Goal: Navigation & Orientation: Find specific page/section

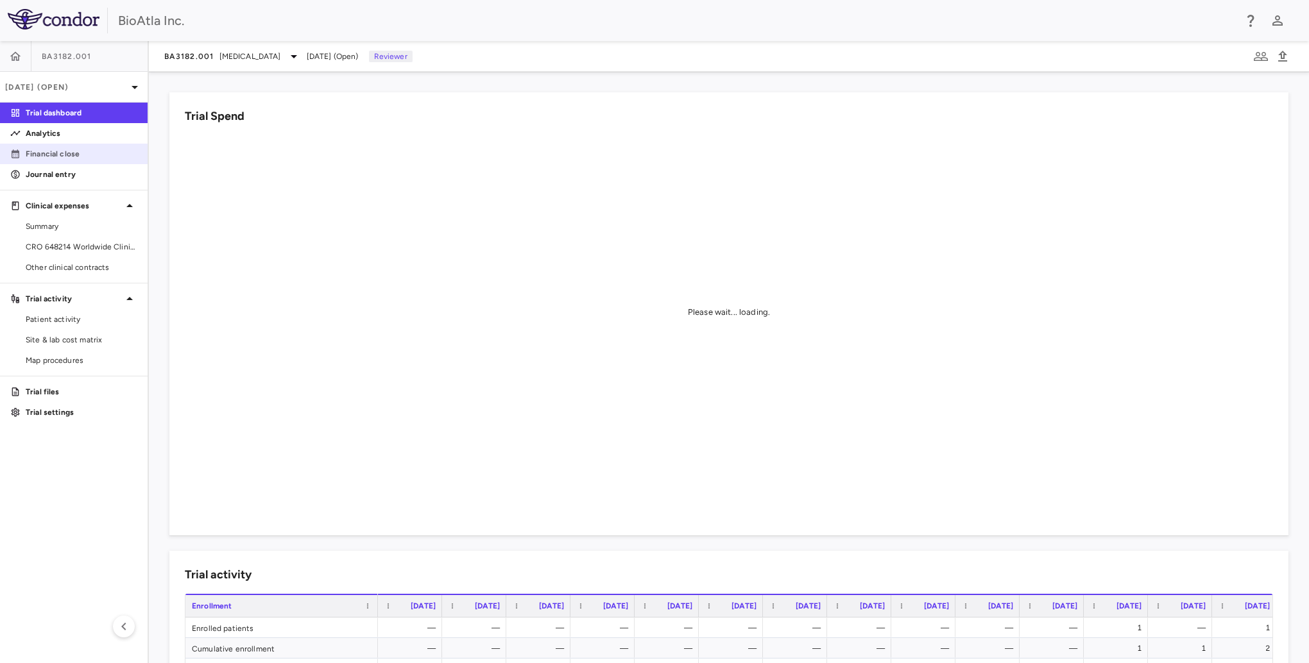
click at [44, 158] on p "Financial close" at bounding box center [82, 154] width 112 height 12
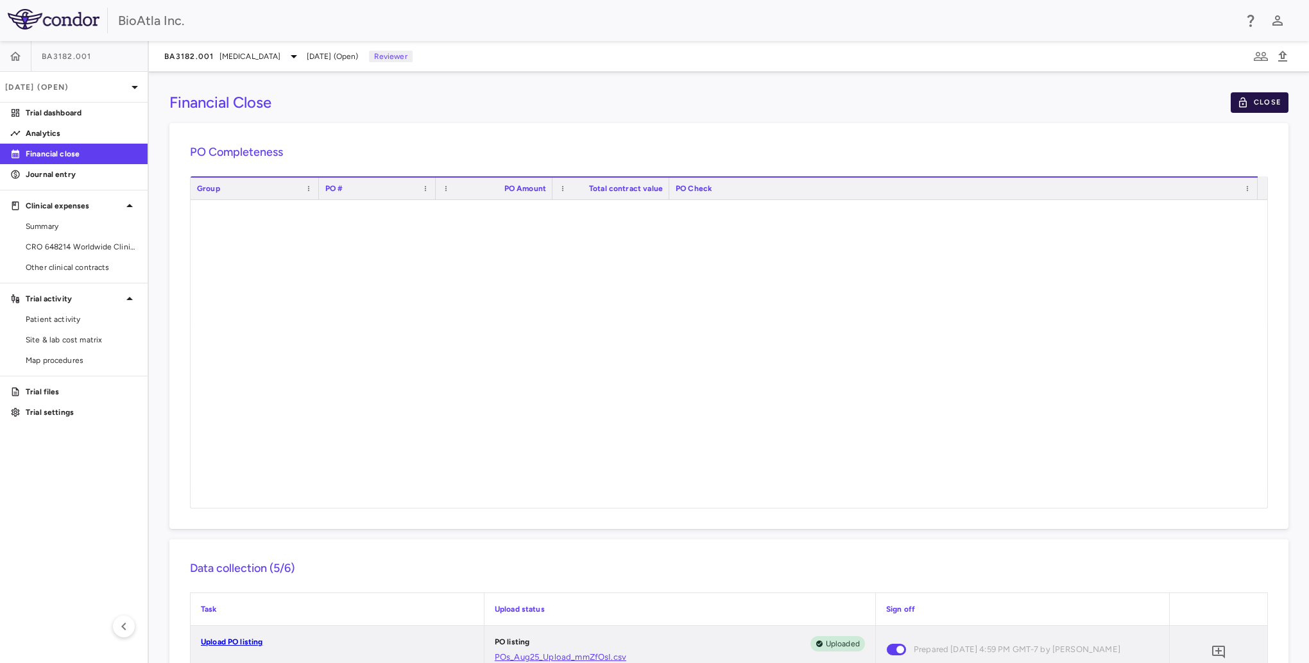
click at [1257, 105] on button "Close" at bounding box center [1260, 102] width 58 height 21
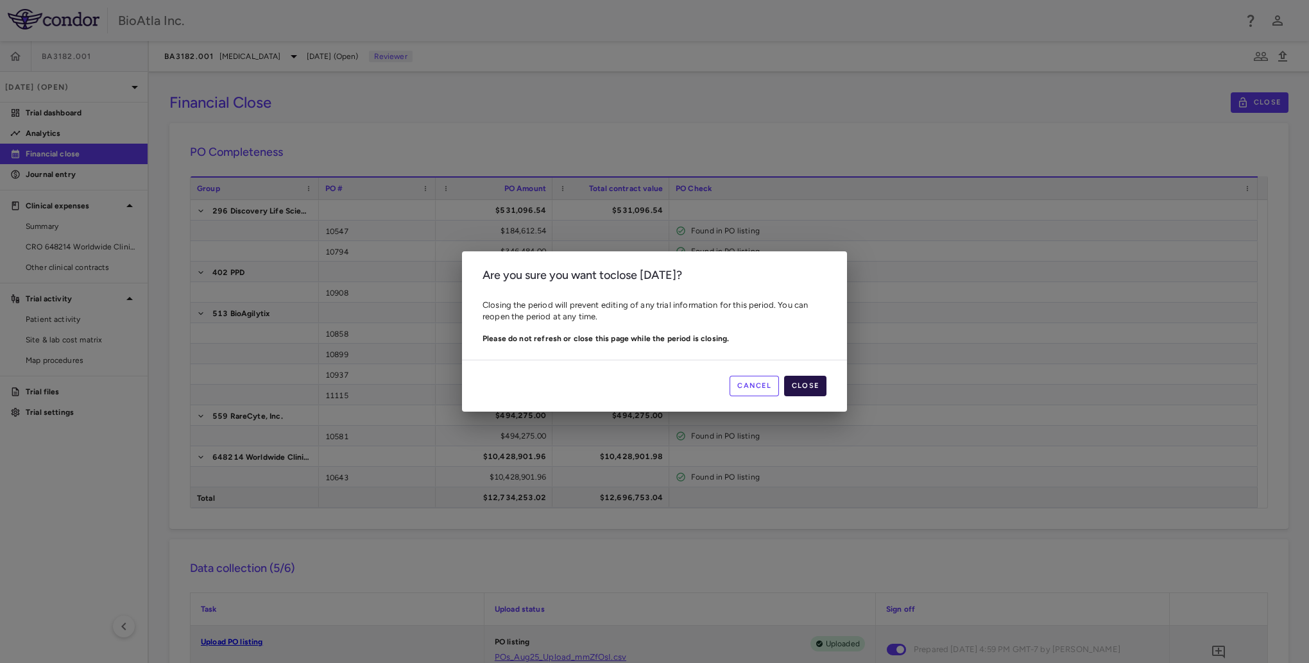
click at [810, 387] on button "Close" at bounding box center [805, 386] width 42 height 21
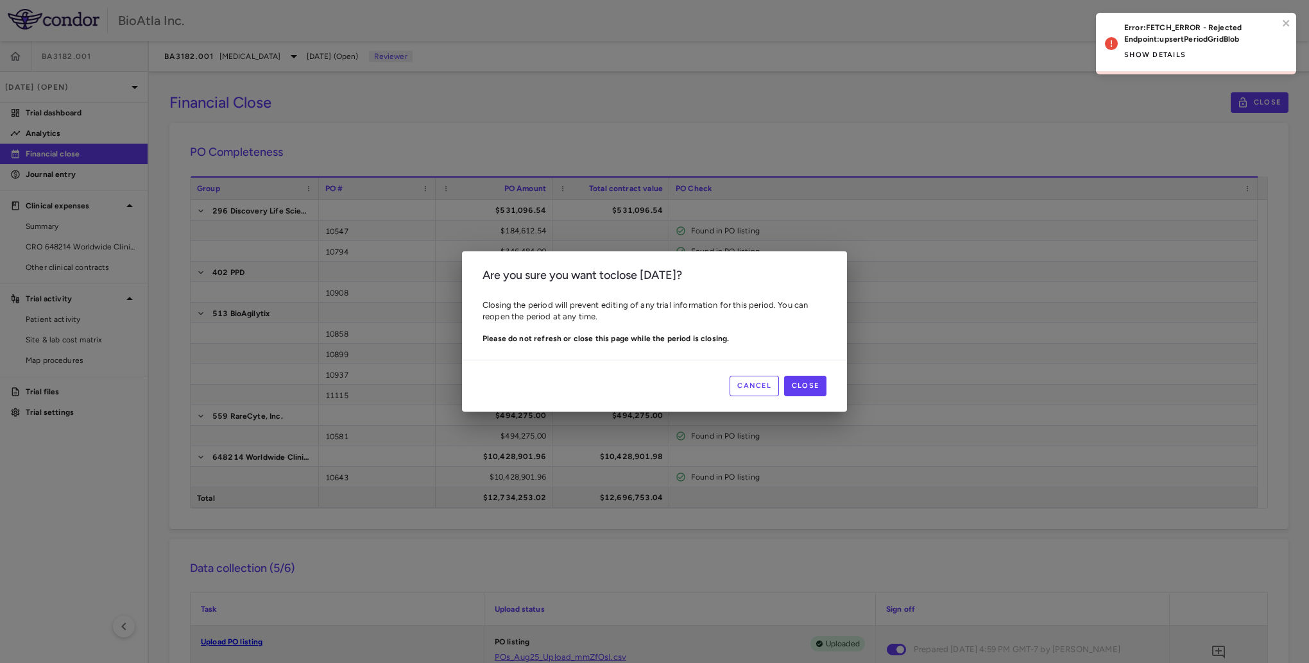
click at [1166, 53] on button "Show details" at bounding box center [1155, 55] width 62 height 21
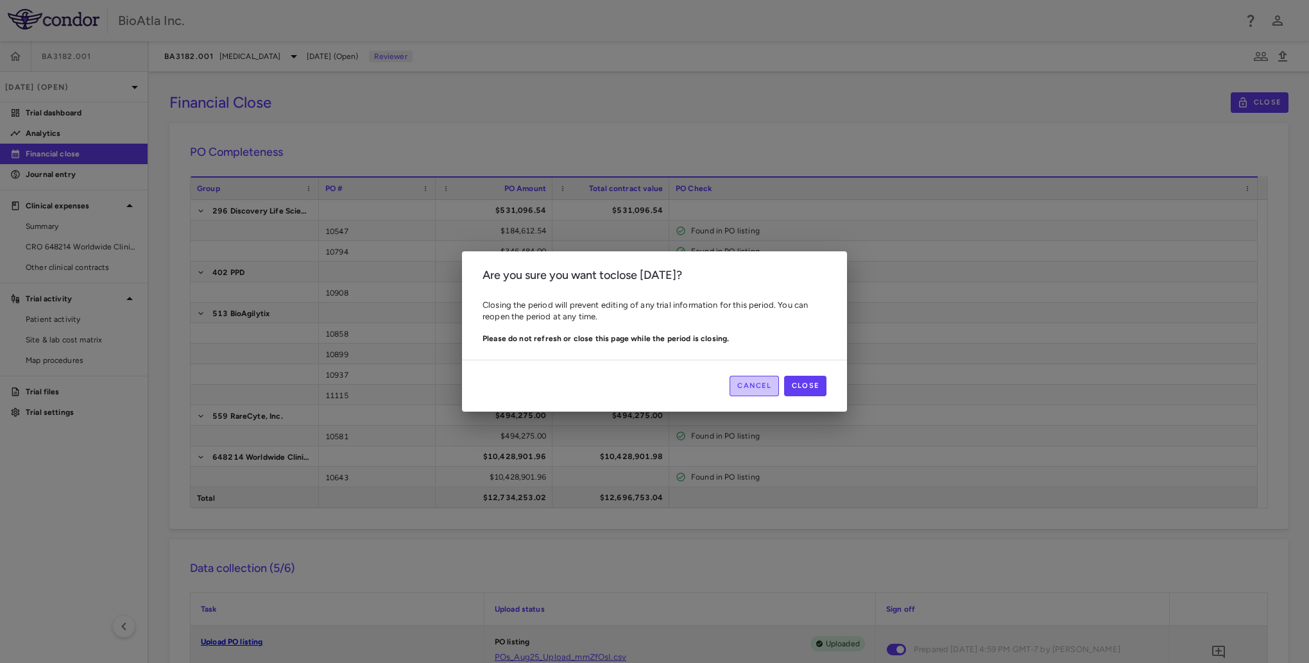
click at [756, 386] on button "Cancel" at bounding box center [754, 386] width 49 height 21
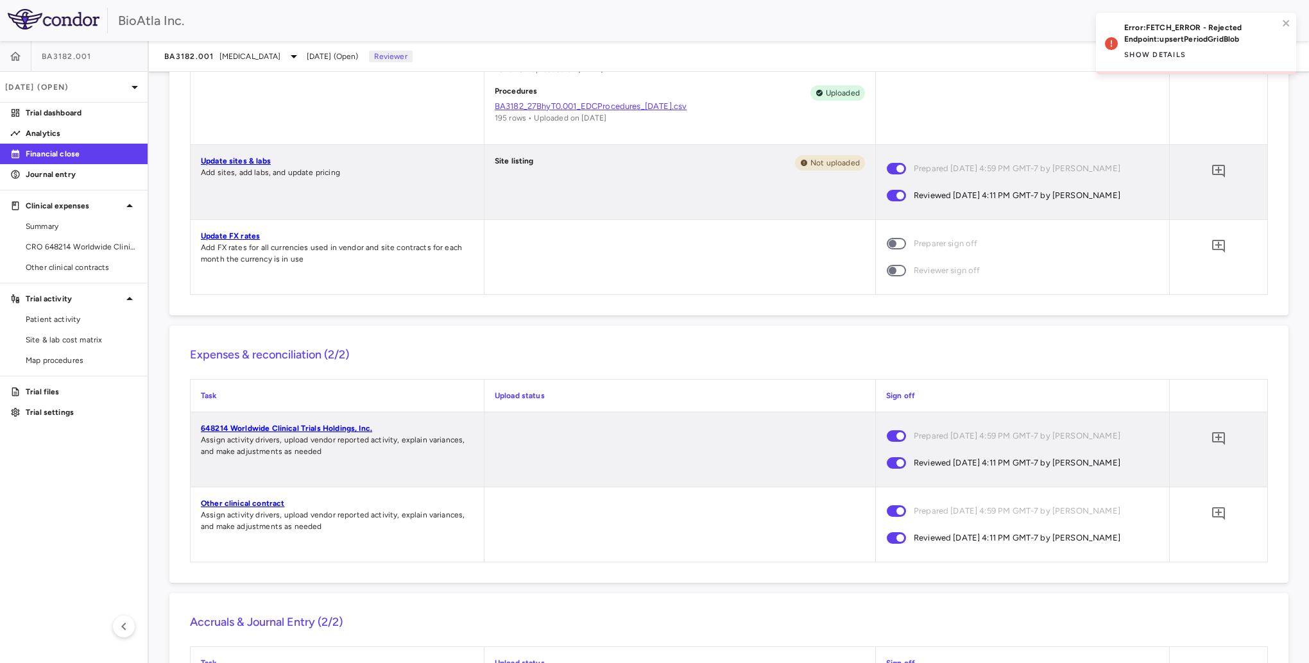
scroll to position [787, 0]
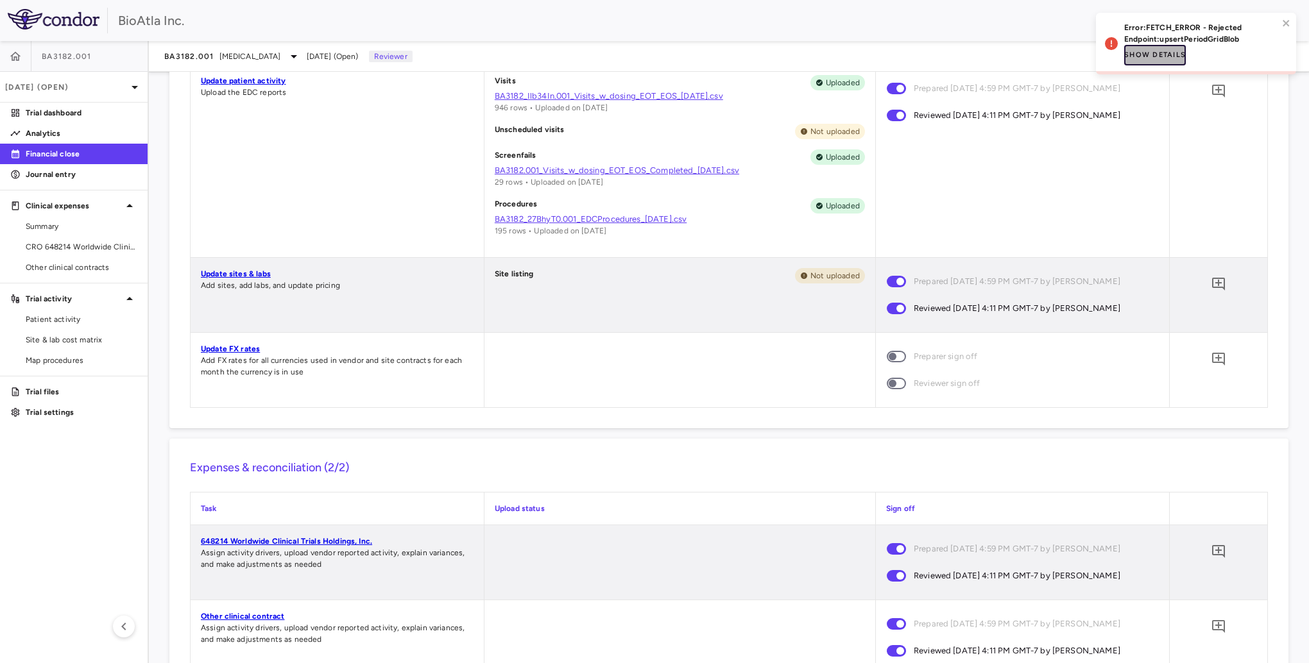
click at [1164, 58] on button "Show details" at bounding box center [1155, 55] width 62 height 21
click at [1202, 35] on p "Endpoint: upsertPeriodGridBlob" at bounding box center [1201, 39] width 154 height 12
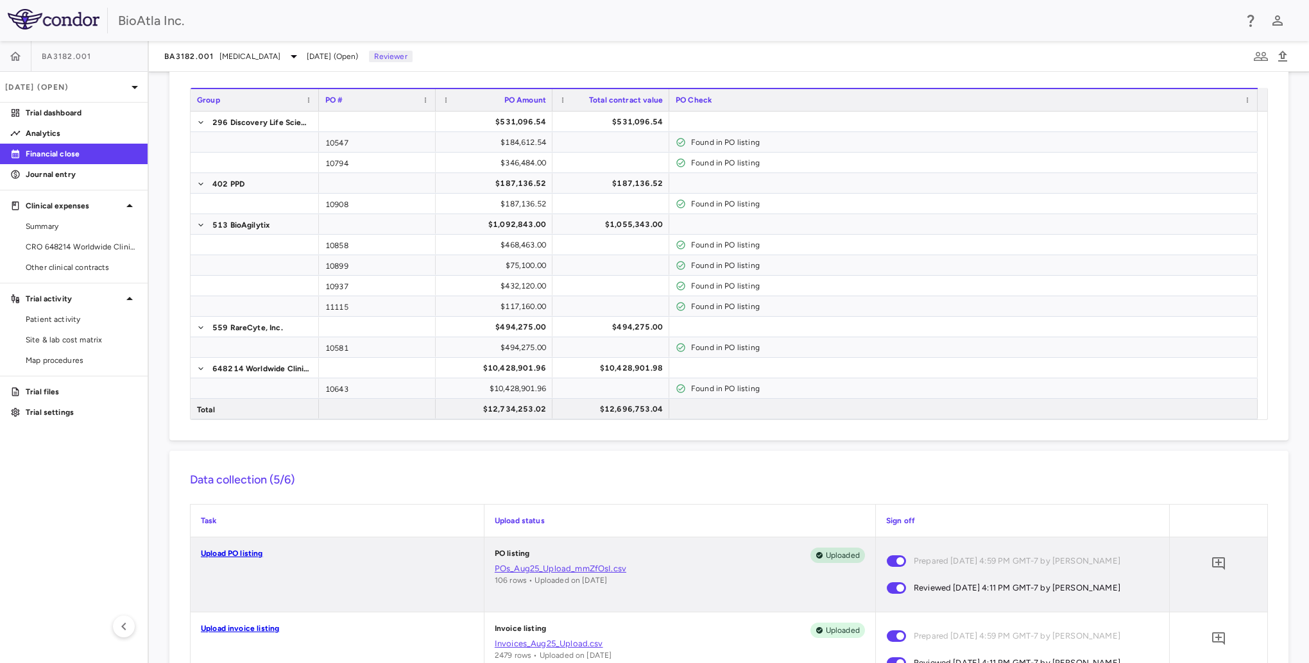
scroll to position [0, 0]
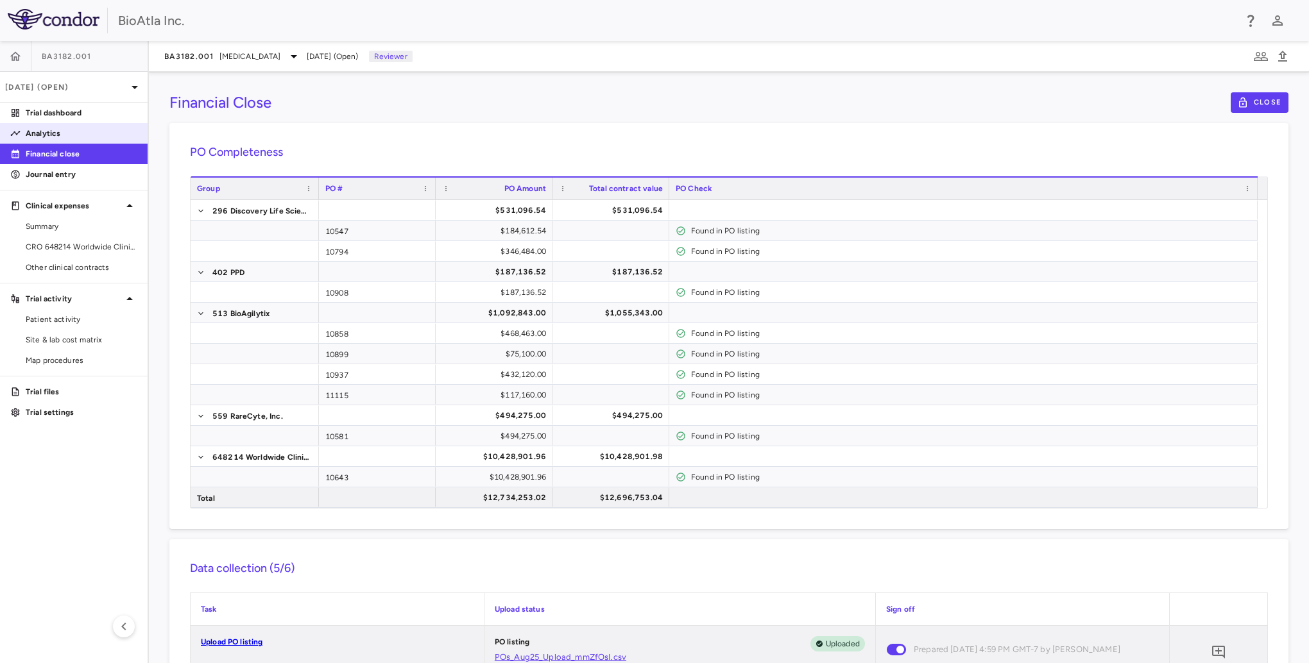
click at [35, 181] on link "Journal entry" at bounding box center [74, 174] width 148 height 19
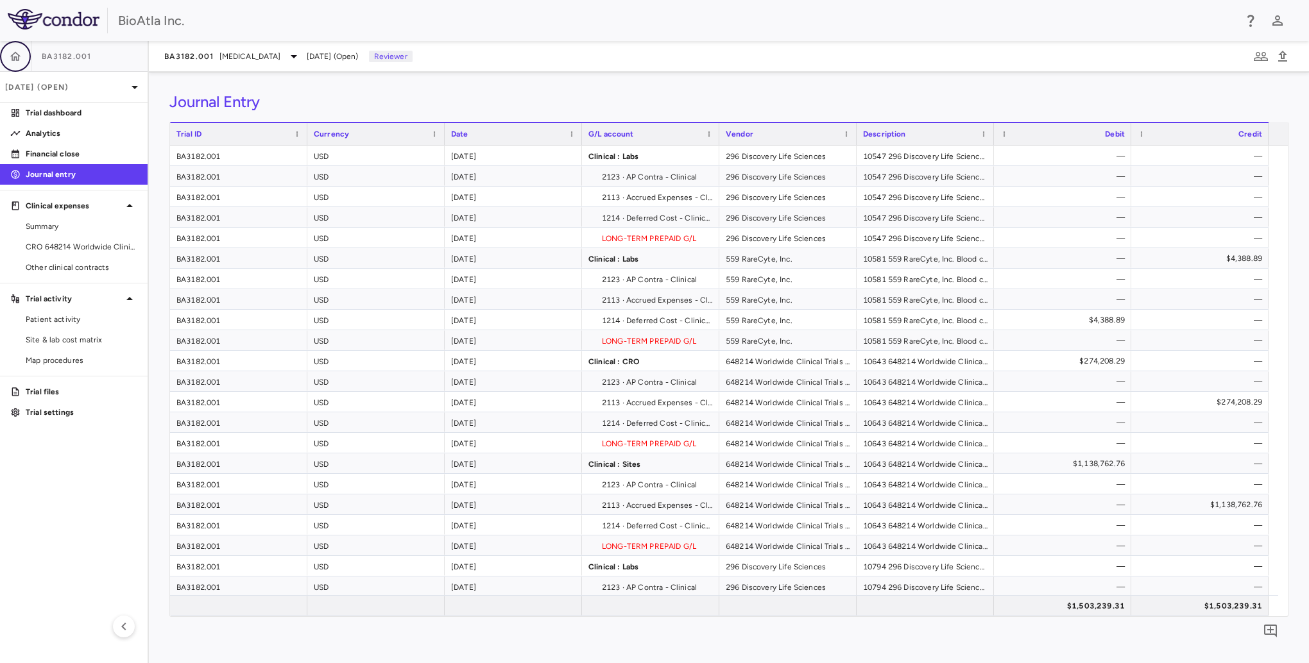
click at [0, 57] on html "Skip to sidebar Skip to main content BioAtla Inc. BA3182.001 [DATE] (Open) Tria…" at bounding box center [654, 331] width 1309 height 663
click at [12, 58] on icon "button" at bounding box center [15, 56] width 13 height 13
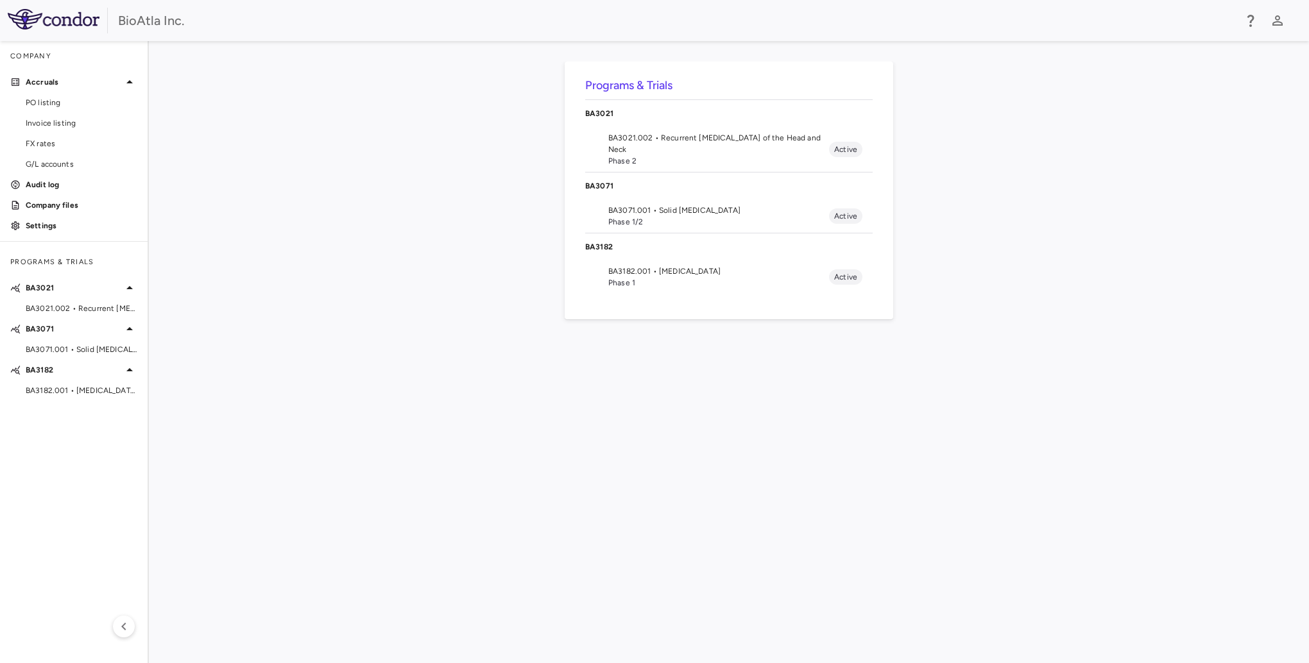
click at [660, 135] on span "BA3021.002 • Recurrent [MEDICAL_DATA] of the Head and Neck" at bounding box center [718, 143] width 221 height 23
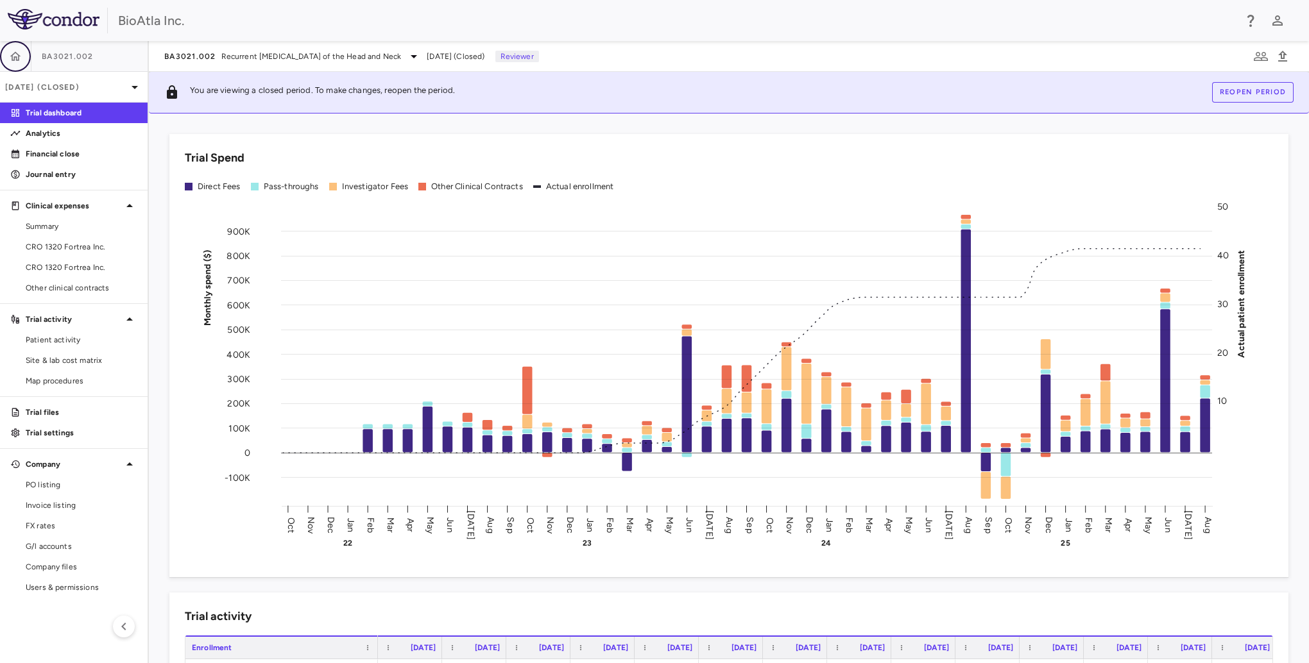
click at [17, 58] on icon "button" at bounding box center [15, 55] width 11 height 9
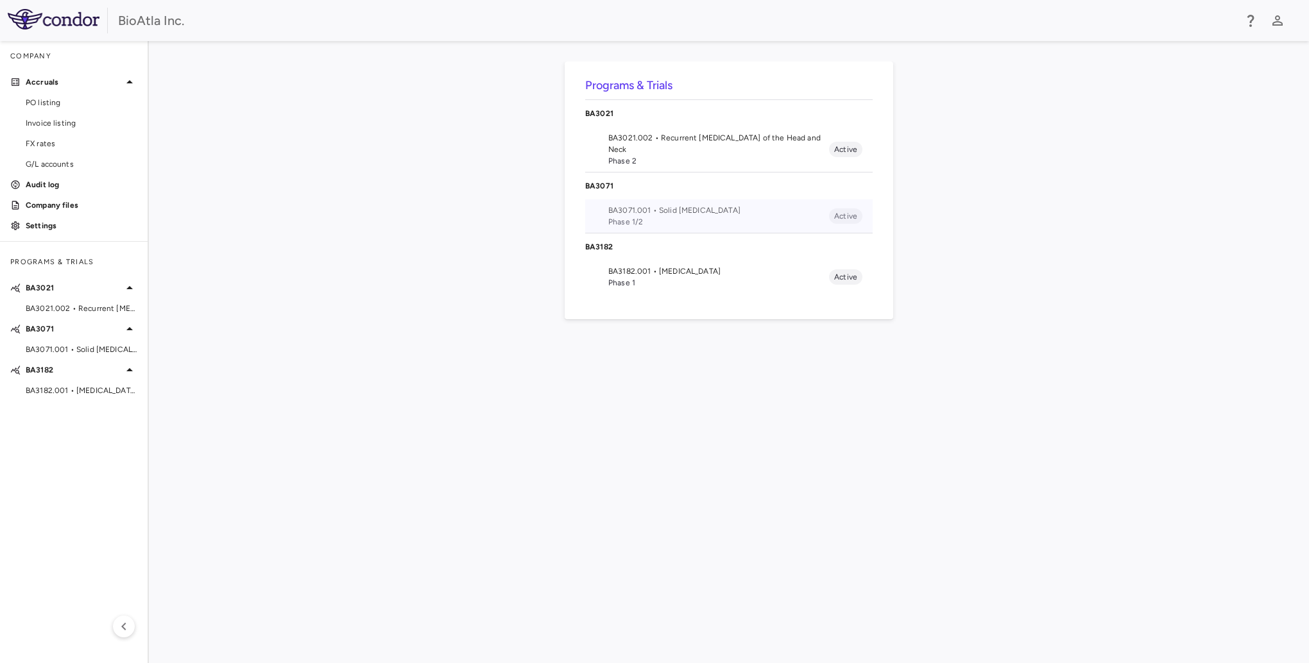
click at [651, 210] on span "BA3071.001 • Solid [MEDICAL_DATA]" at bounding box center [718, 211] width 221 height 12
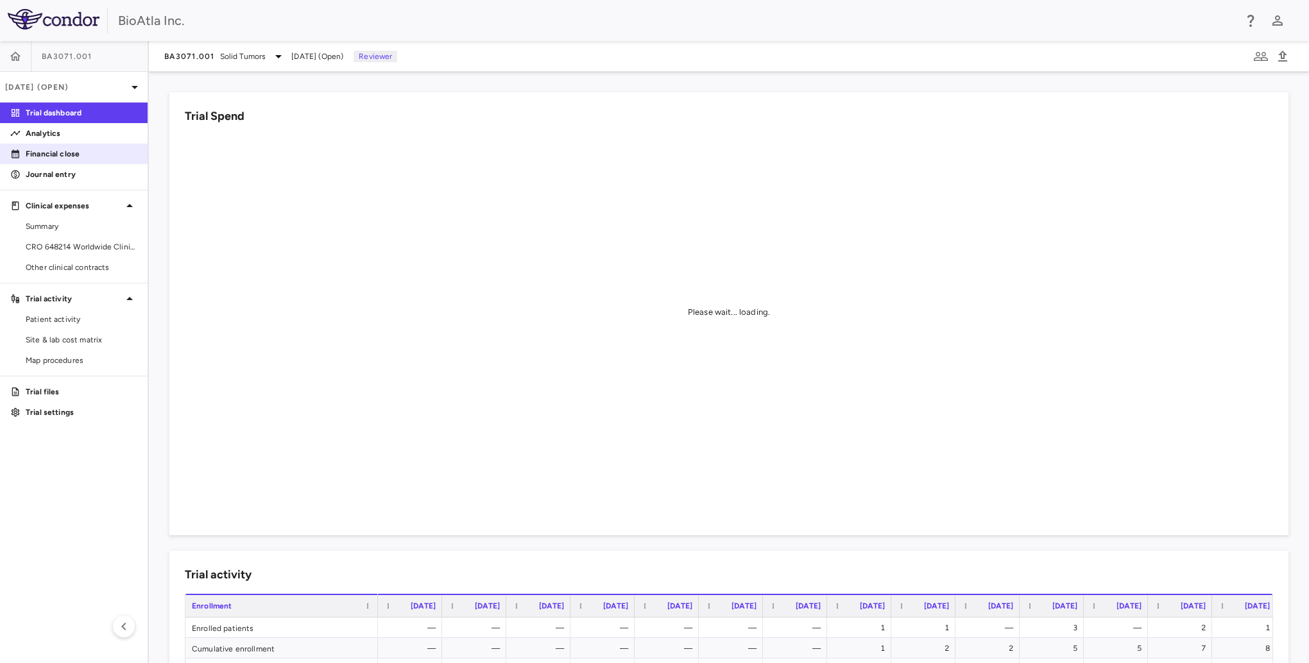
click at [55, 155] on p "Financial close" at bounding box center [82, 154] width 112 height 12
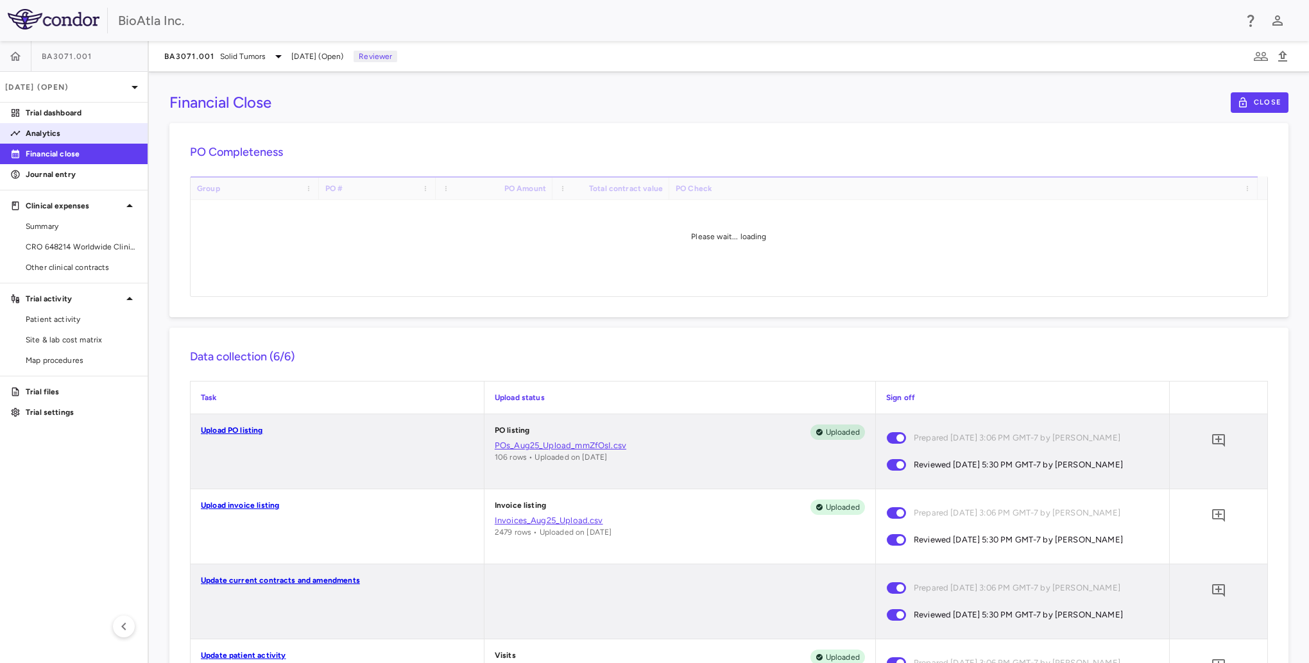
click at [41, 130] on p "Analytics" at bounding box center [82, 134] width 112 height 12
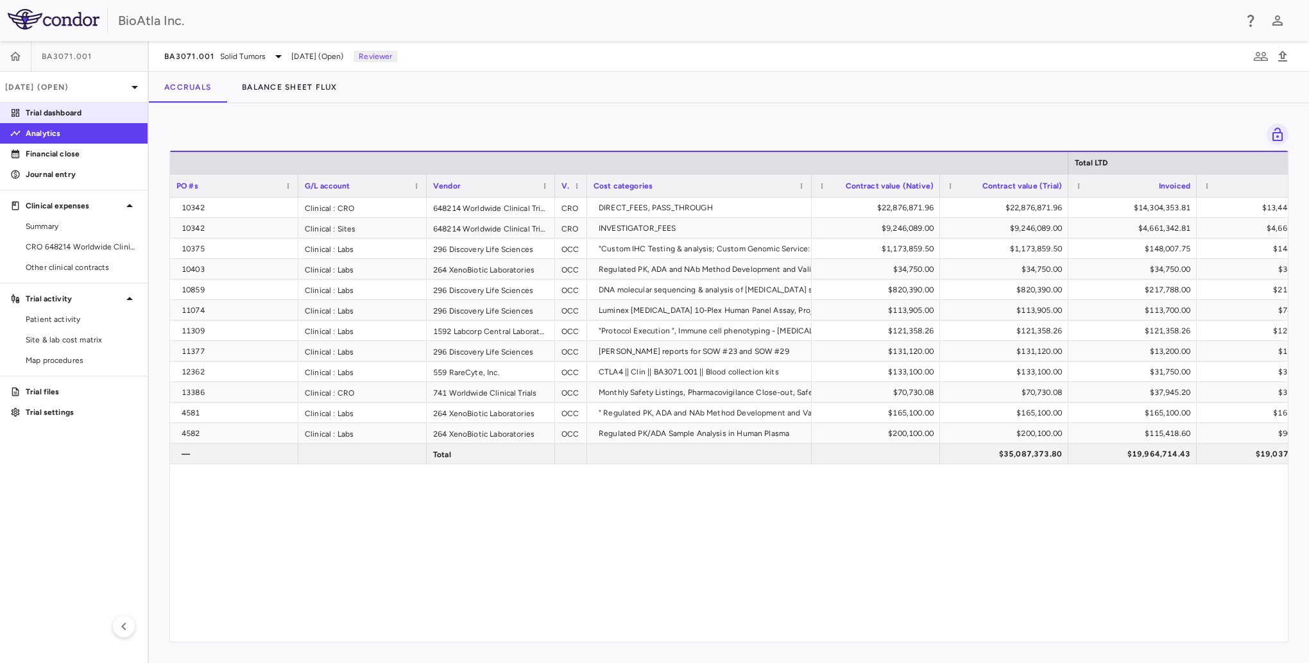
click at [71, 114] on p "Trial dashboard" at bounding box center [82, 113] width 112 height 12
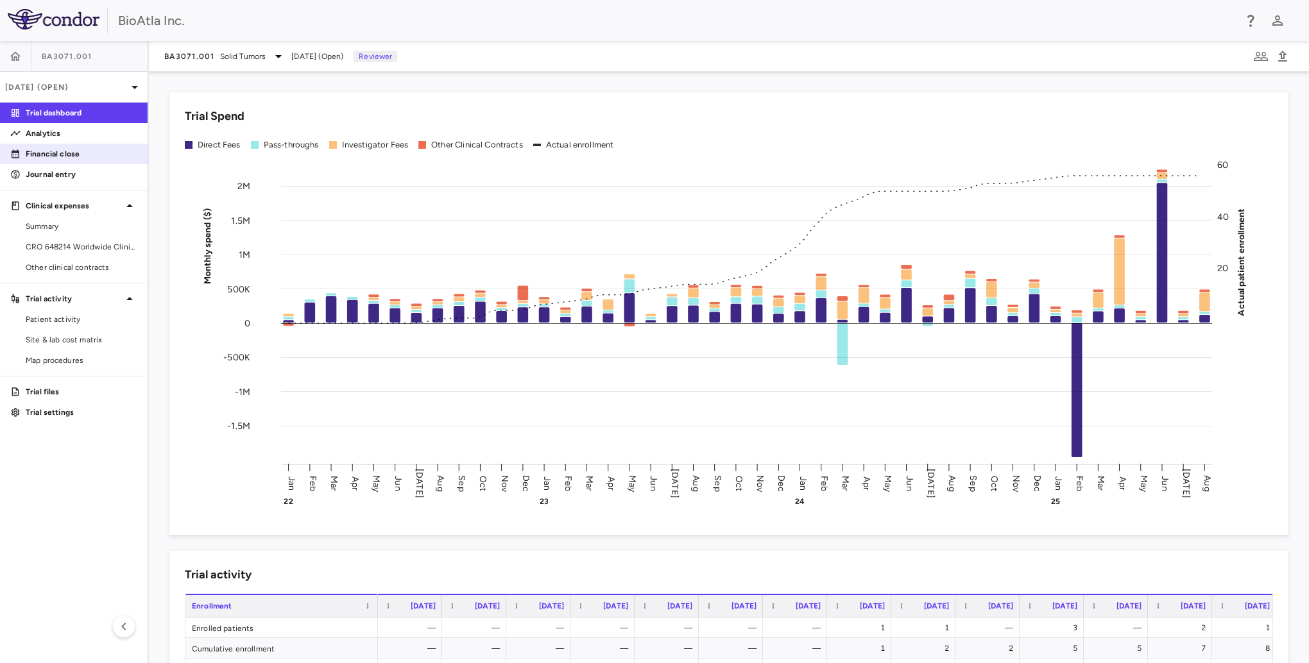
click at [55, 155] on p "Financial close" at bounding box center [82, 154] width 112 height 12
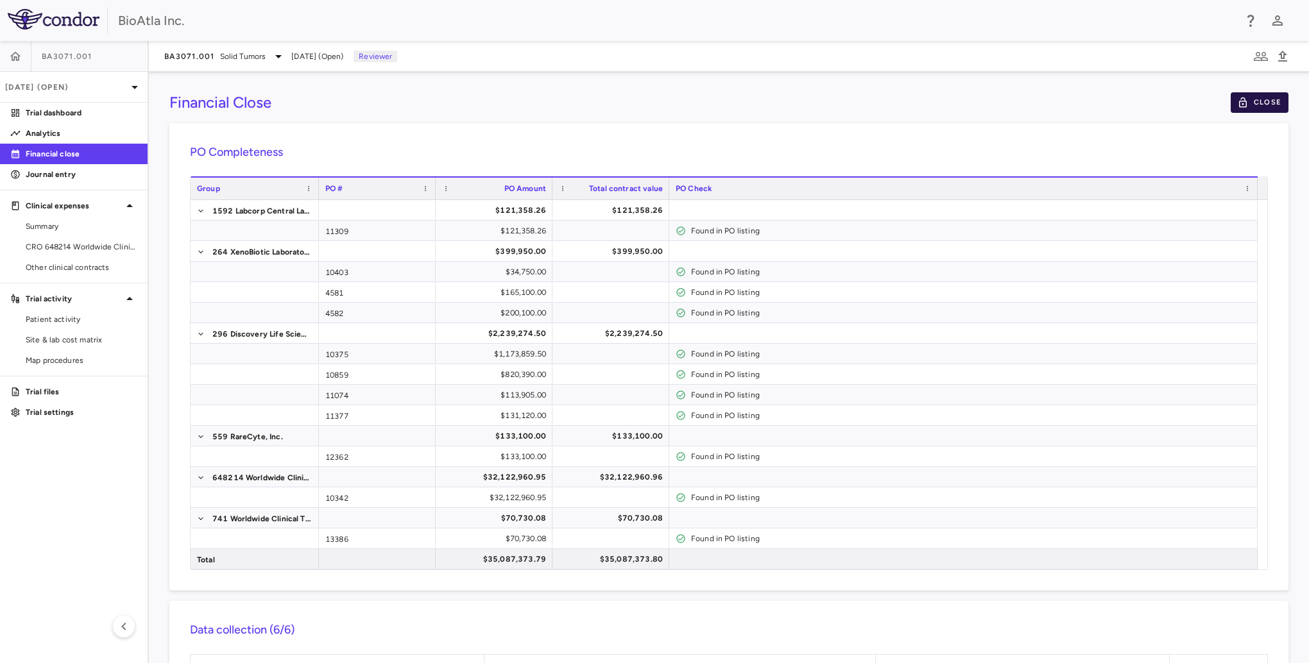
click at [1263, 100] on button "Close" at bounding box center [1260, 102] width 58 height 21
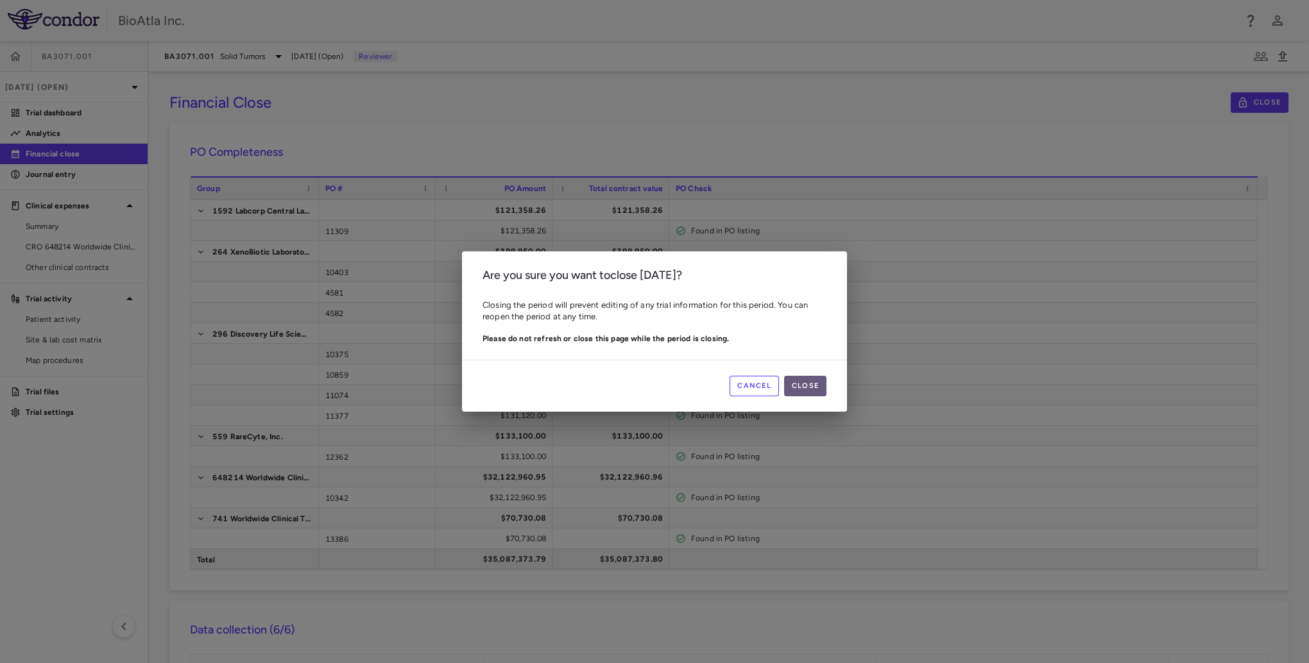
click at [816, 386] on button "Close" at bounding box center [805, 386] width 42 height 21
